Goal: Use online tool/utility: Utilize a website feature to perform a specific function

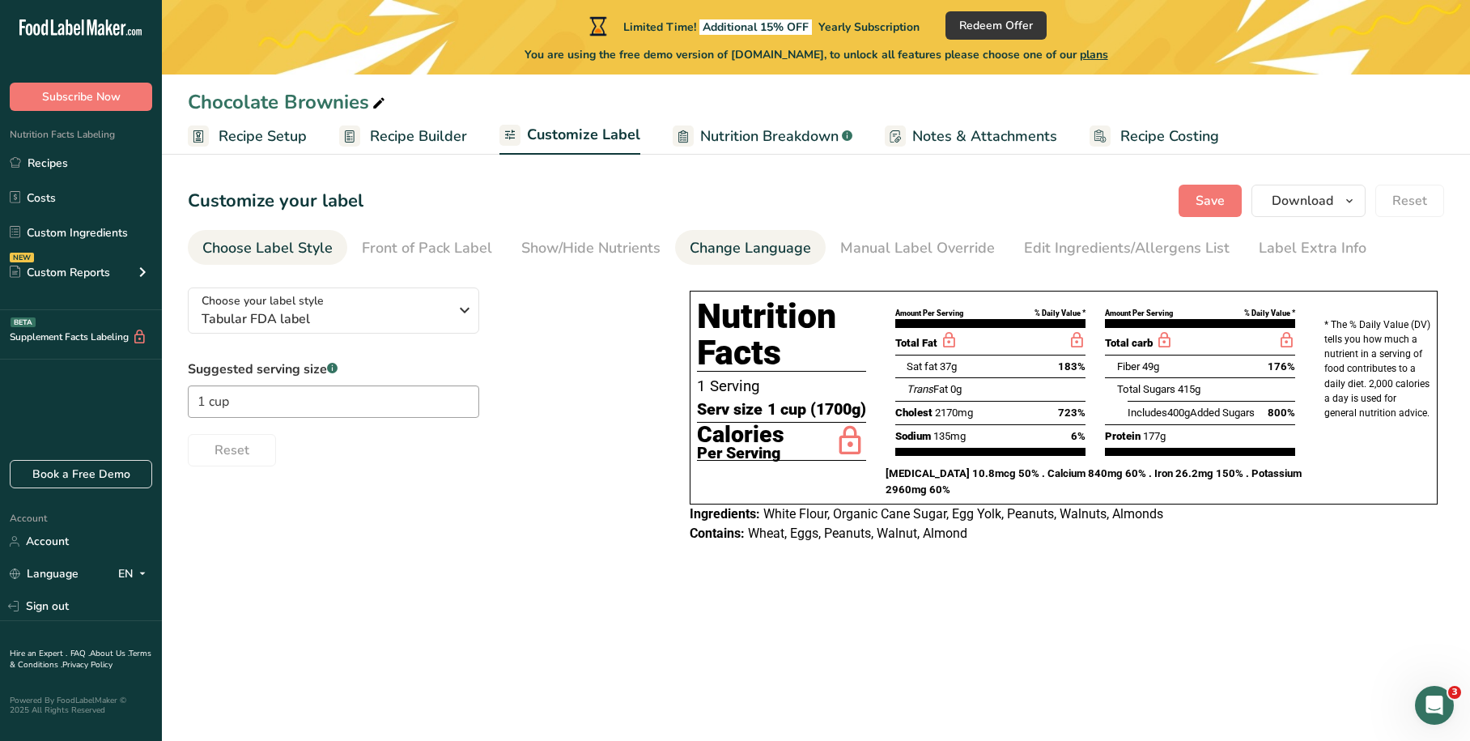
click at [757, 248] on div "Change Language" at bounding box center [750, 248] width 121 height 22
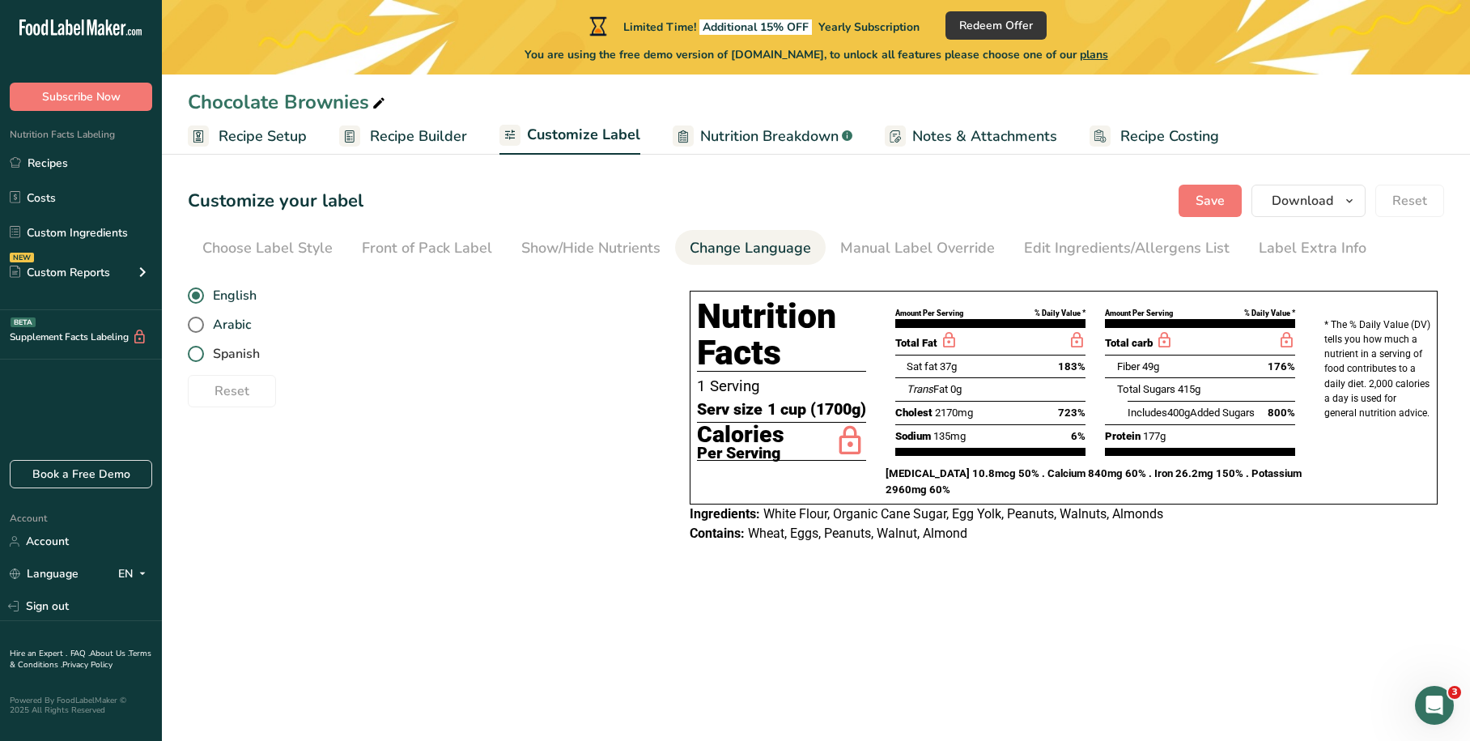
click at [200, 355] on span at bounding box center [196, 354] width 16 height 16
click at [198, 355] on input "Spanish" at bounding box center [193, 354] width 11 height 11
radio input "true"
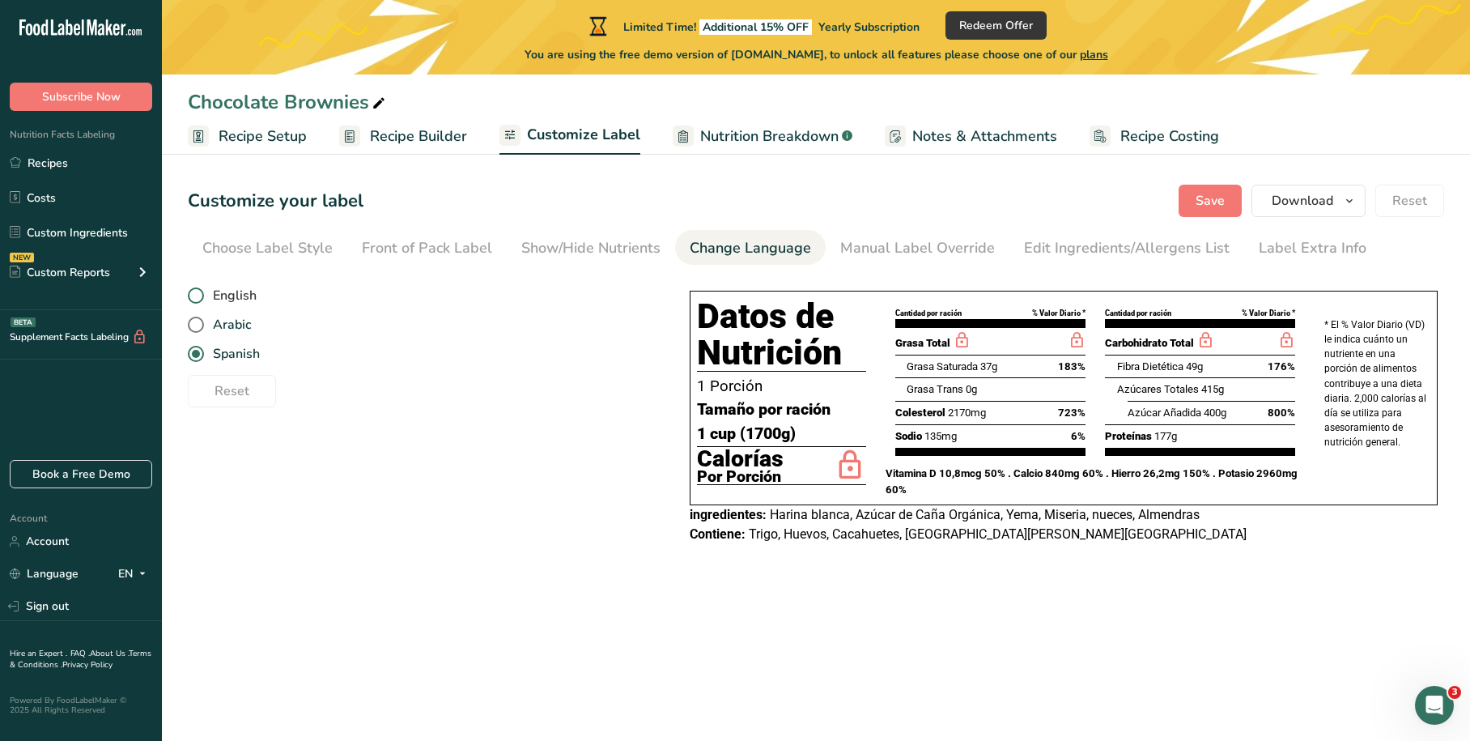
click at [192, 293] on span at bounding box center [196, 295] width 16 height 16
click at [192, 293] on input "English" at bounding box center [193, 296] width 11 height 11
radio input "true"
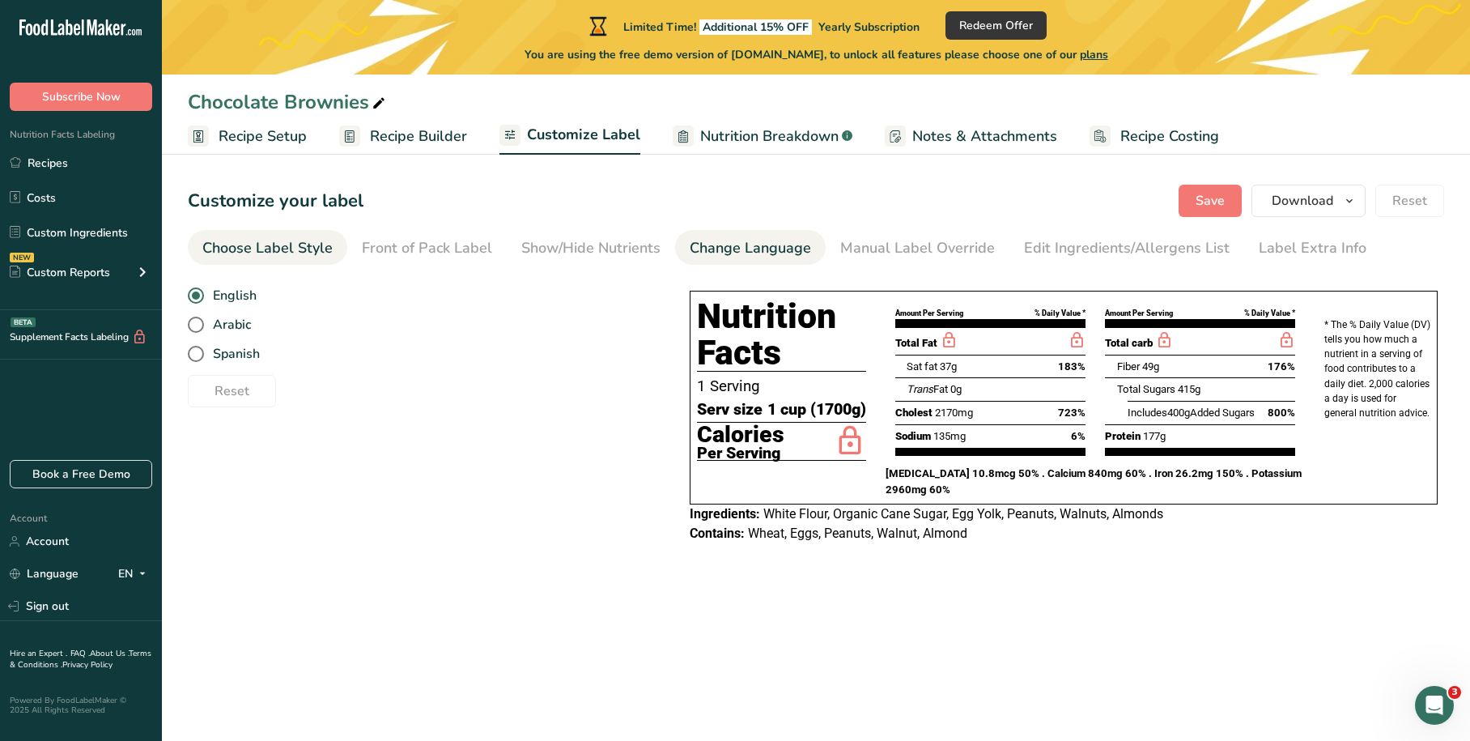
click at [323, 240] on div "Choose Label Style" at bounding box center [267, 248] width 130 height 22
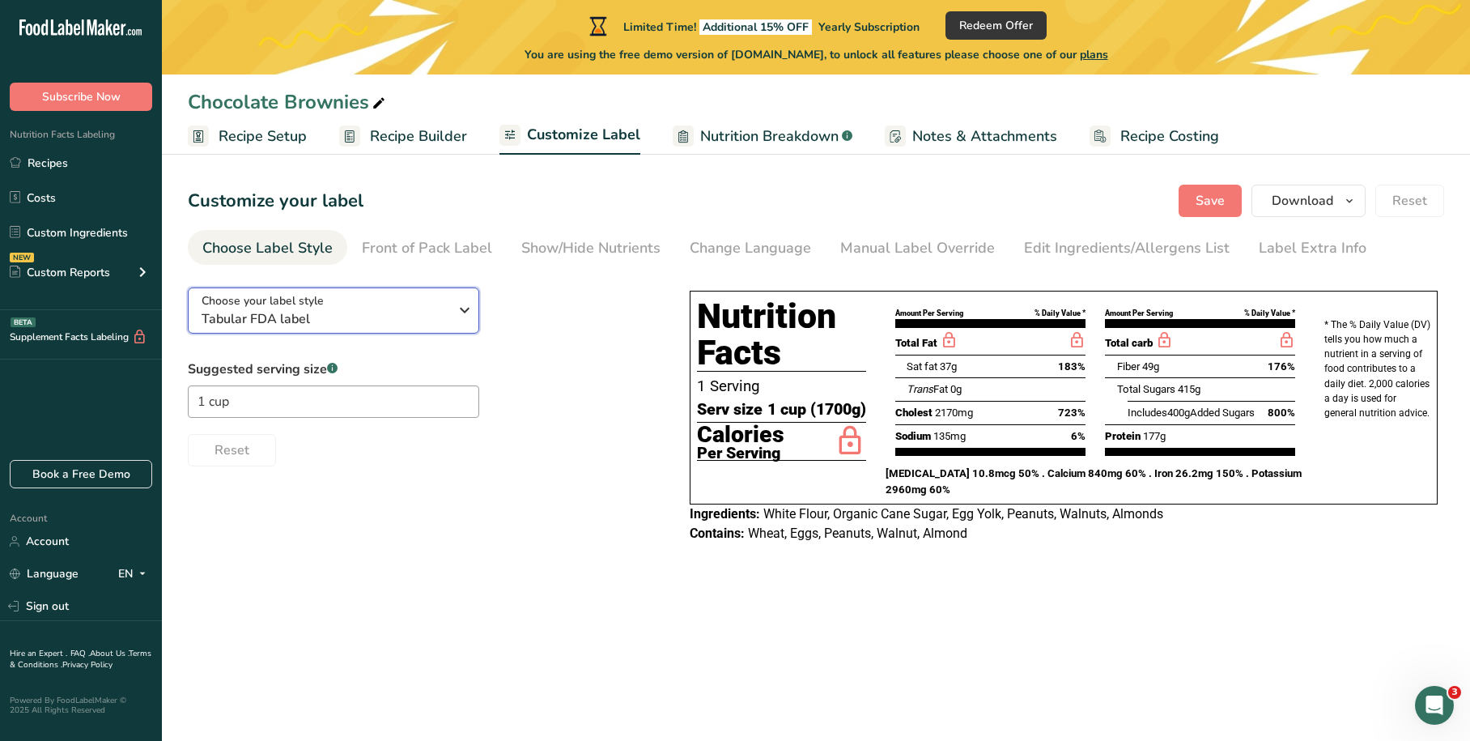
click at [359, 309] on span "Tabular FDA label" at bounding box center [325, 318] width 247 height 19
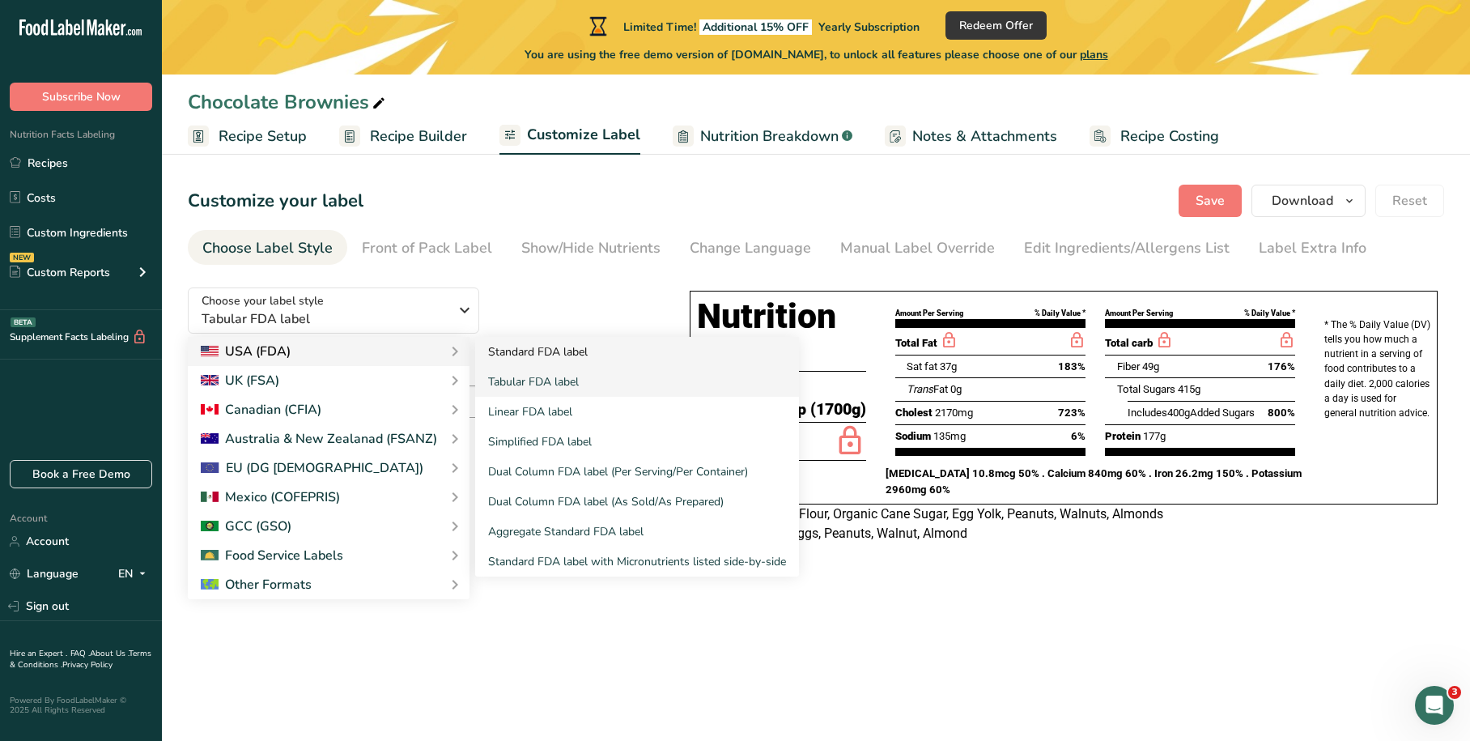
click at [517, 352] on link "Standard FDA label" at bounding box center [637, 352] width 324 height 30
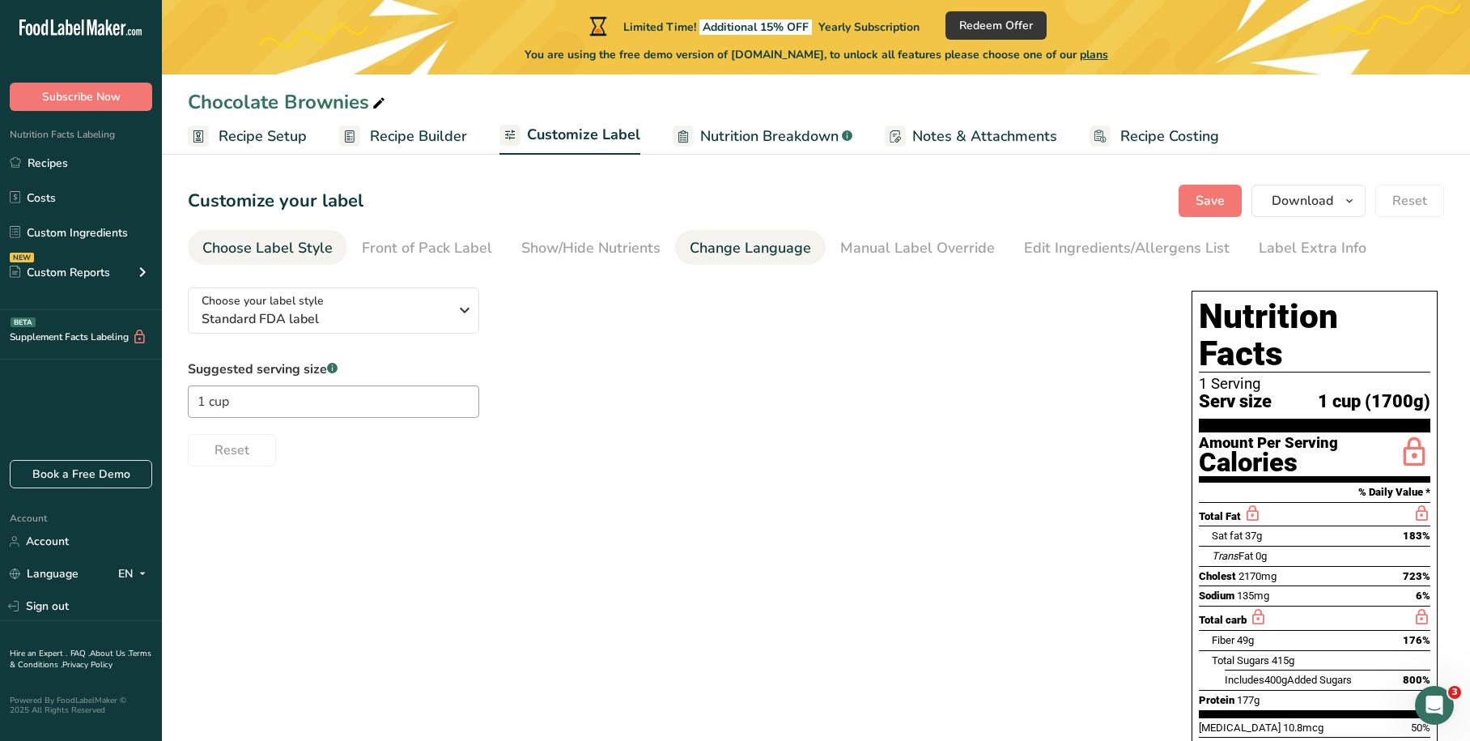
click at [770, 248] on div "Change Language" at bounding box center [750, 248] width 121 height 22
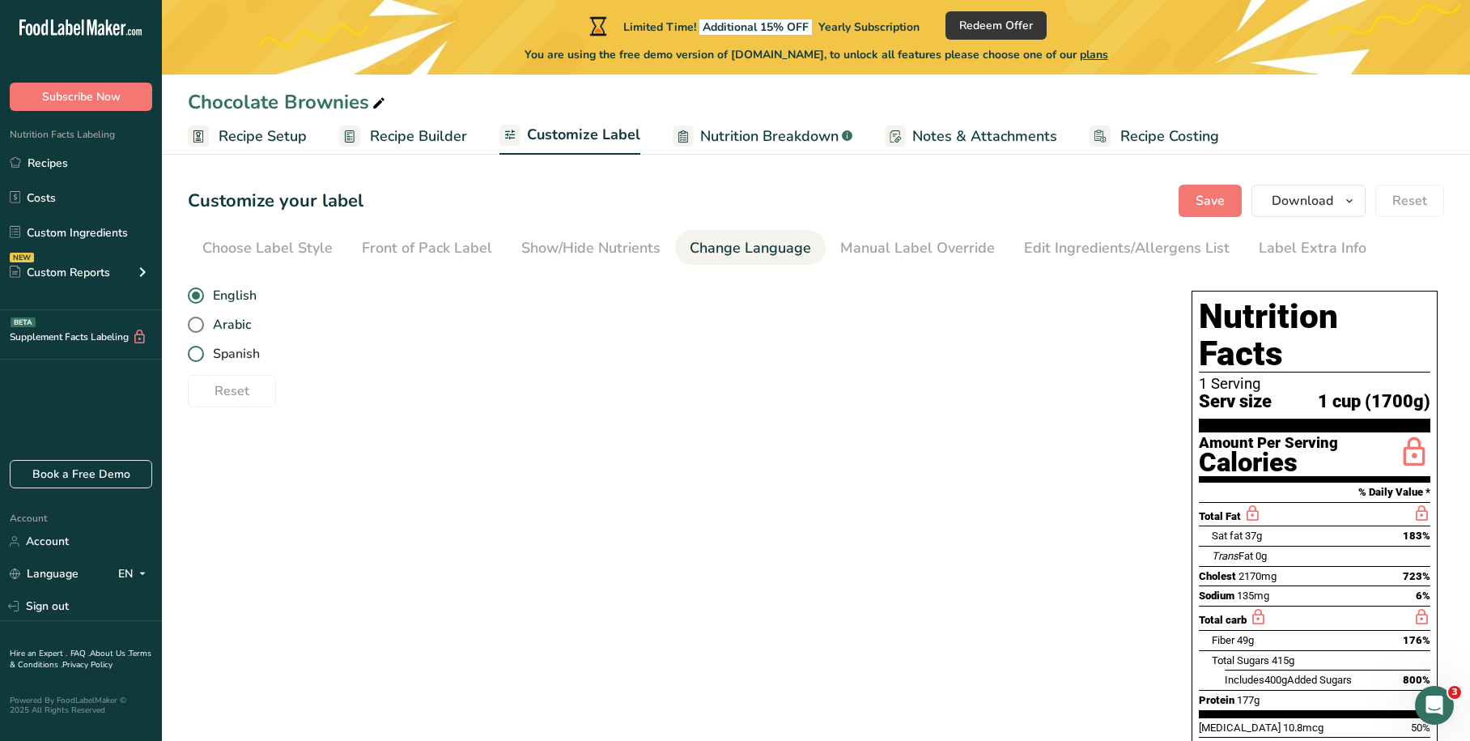
click at [194, 353] on span at bounding box center [196, 354] width 16 height 16
click at [194, 353] on input "Spanish" at bounding box center [193, 354] width 11 height 11
radio input "true"
radio input "false"
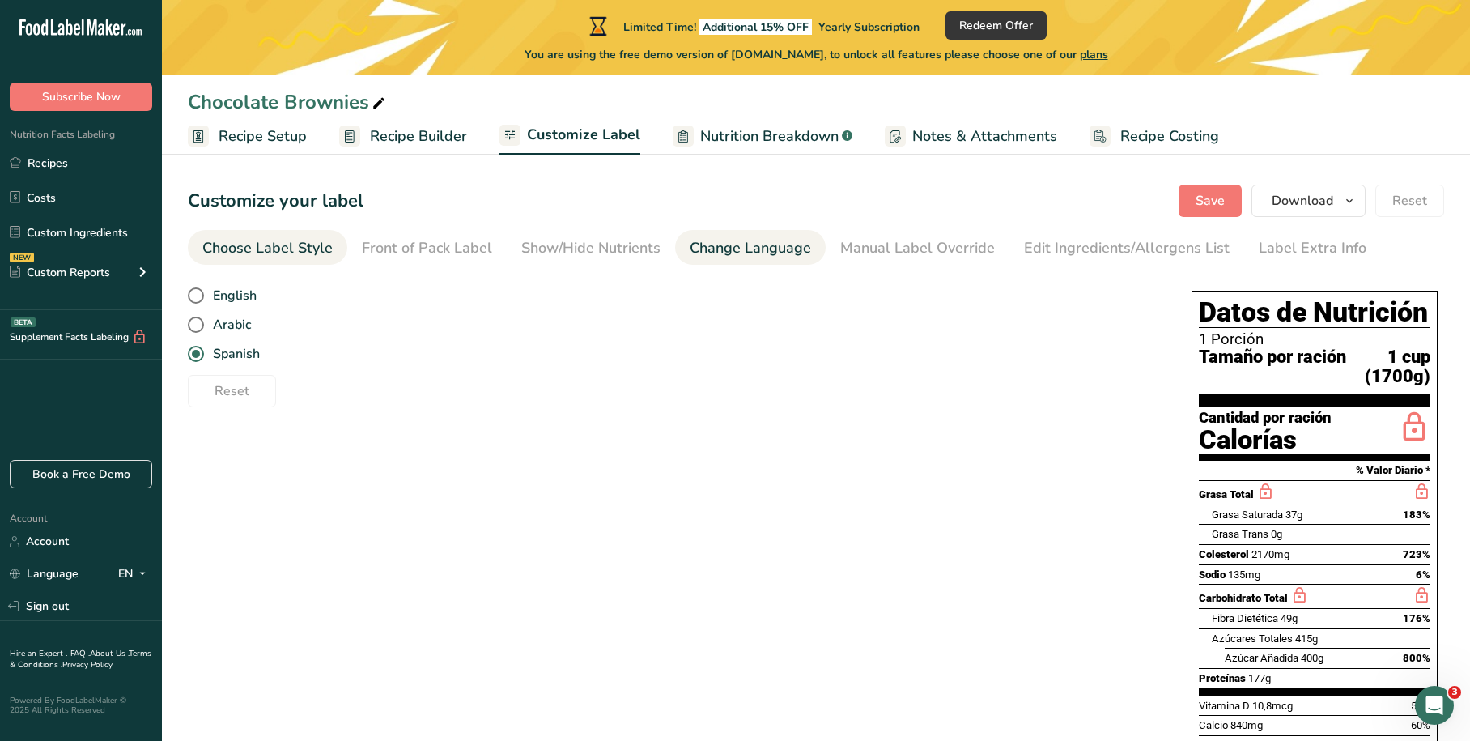
click at [321, 253] on div "Choose Label Style" at bounding box center [267, 248] width 130 height 22
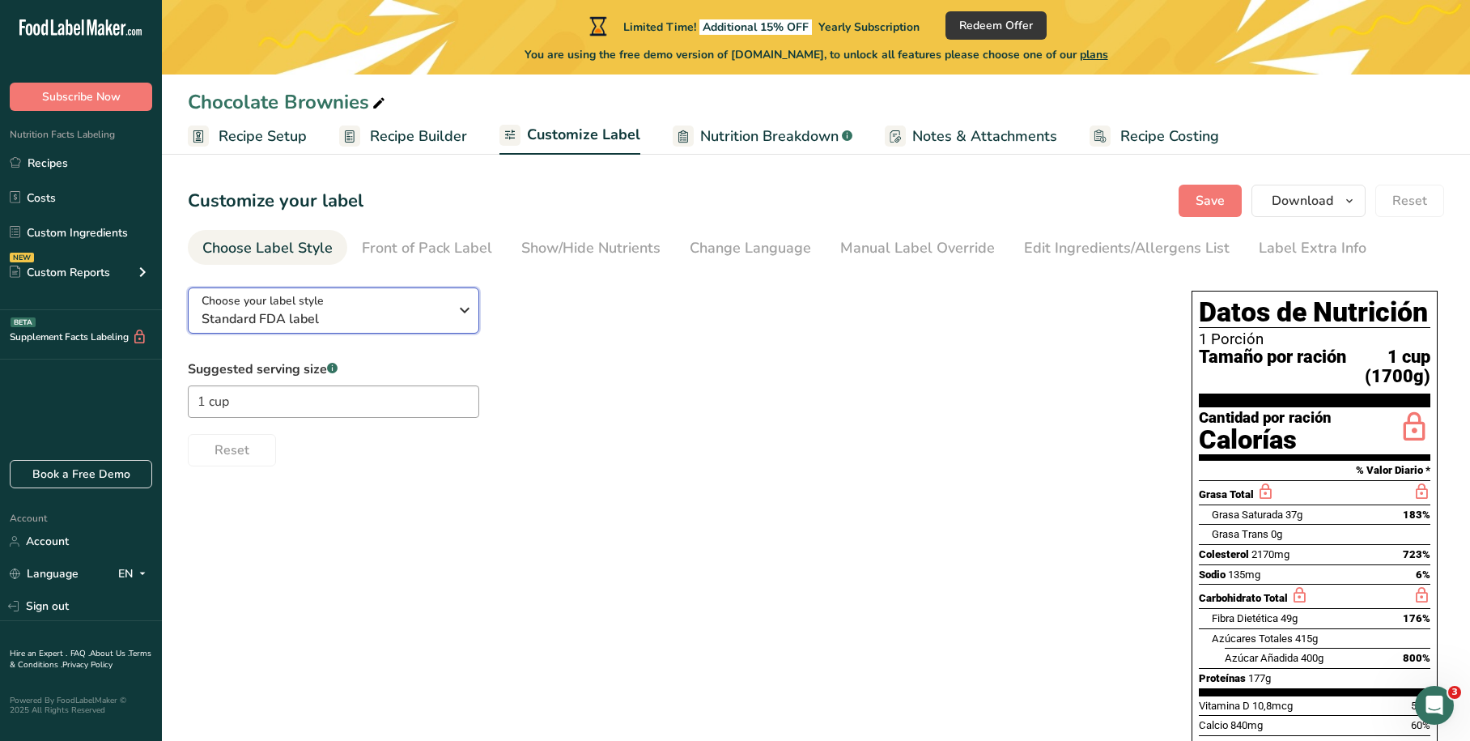
click at [343, 309] on span "Standard FDA label" at bounding box center [325, 318] width 247 height 19
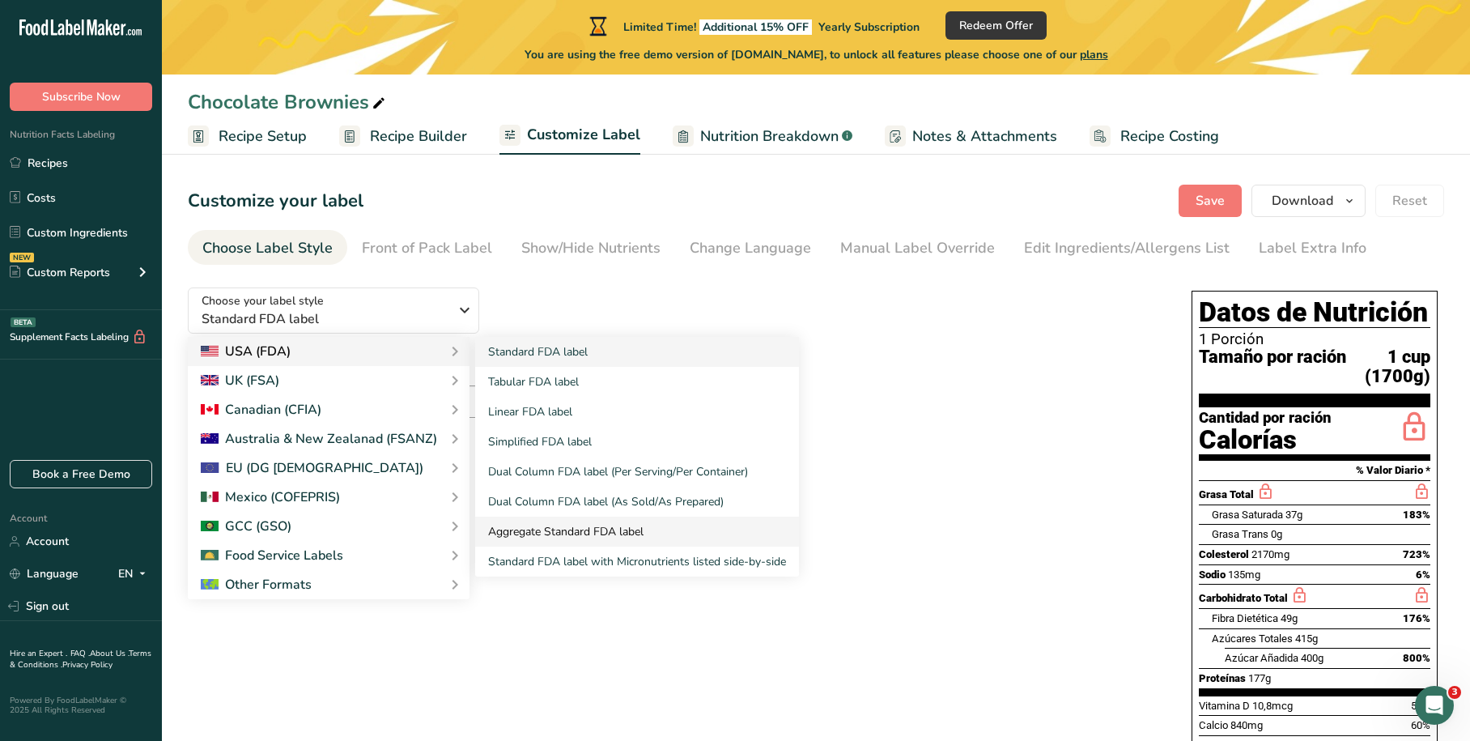
click at [517, 530] on link "Aggregate Standard FDA label" at bounding box center [637, 531] width 324 height 30
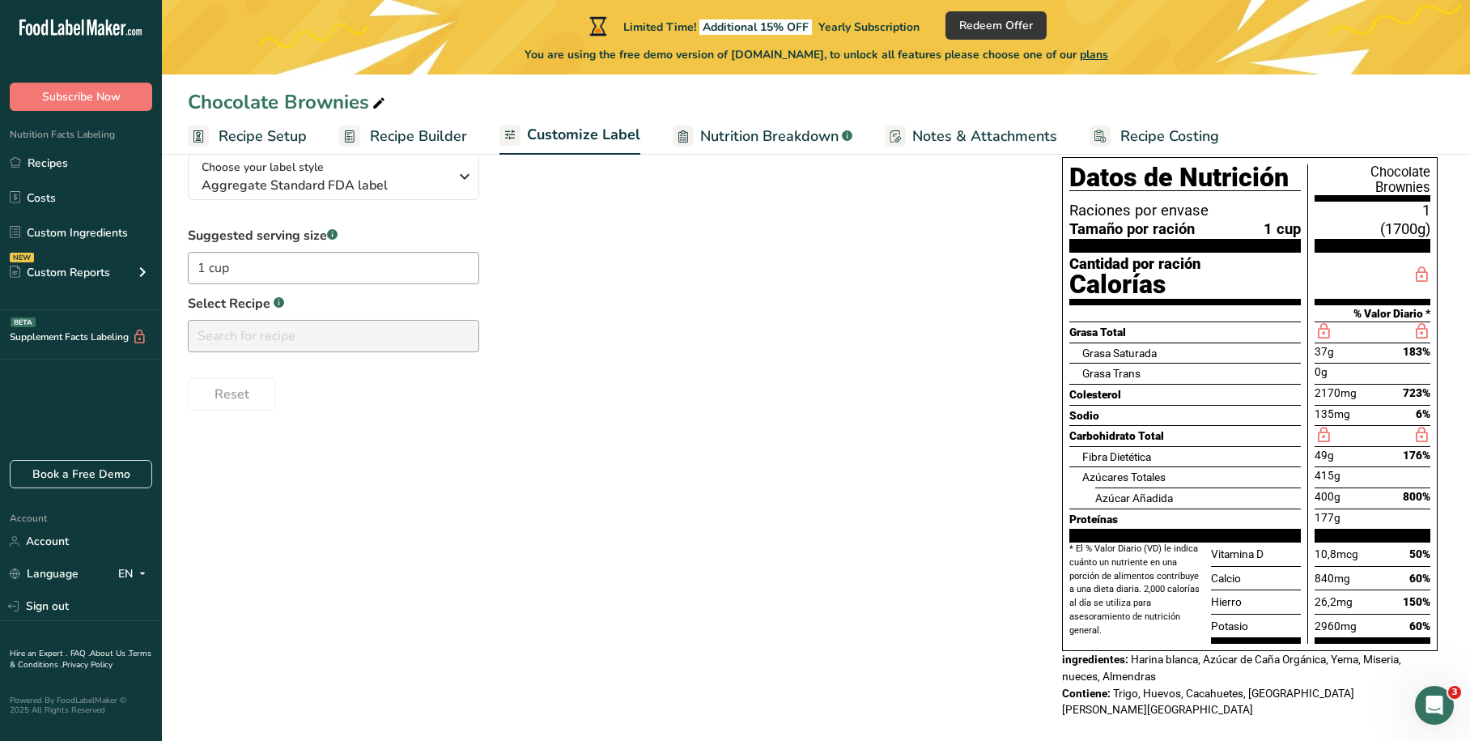
scroll to position [136, 0]
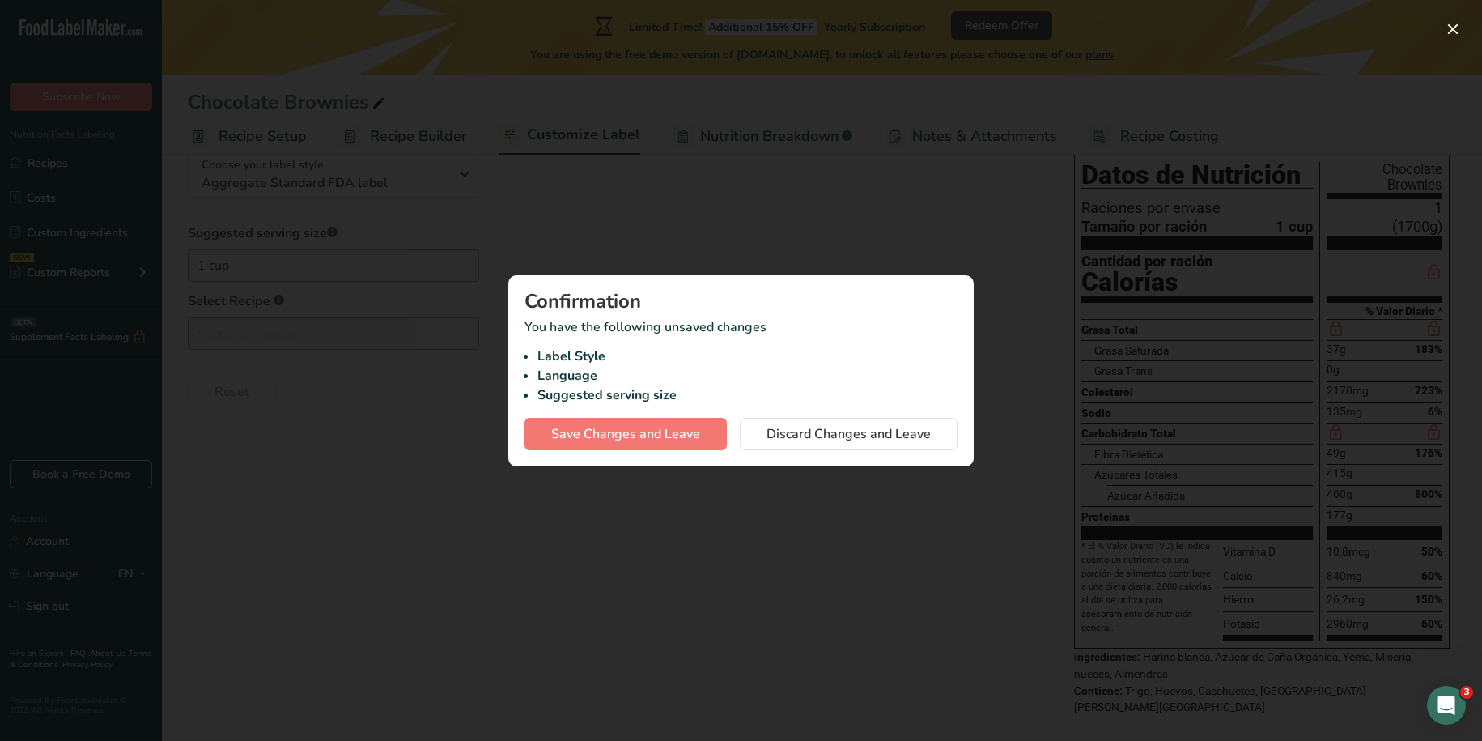
click at [711, 147] on div at bounding box center [741, 370] width 1482 height 741
